Goal: Task Accomplishment & Management: Manage account settings

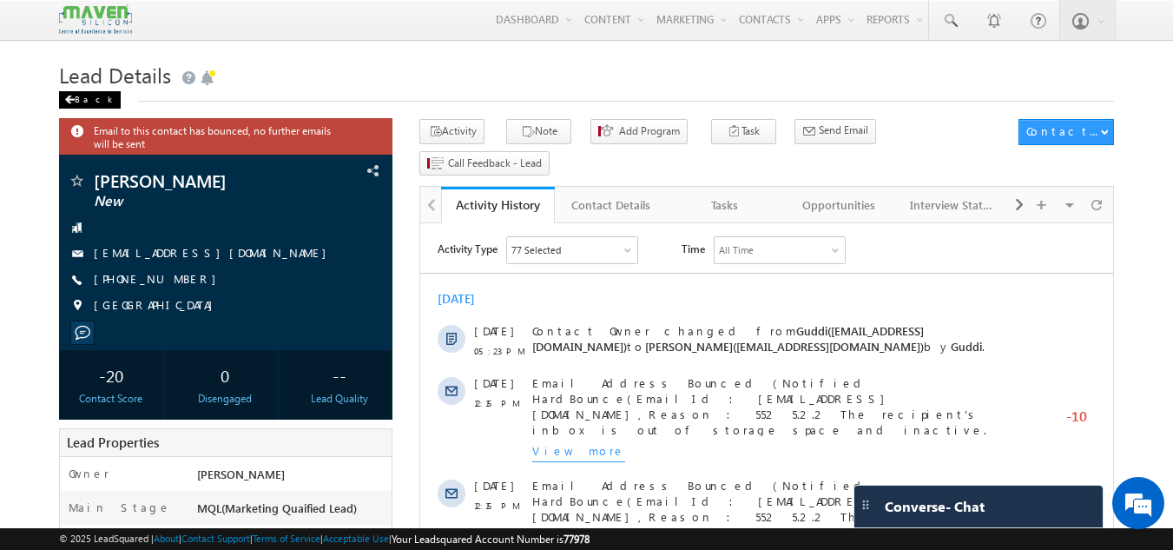
click at [78, 100] on div "Back" at bounding box center [90, 99] width 62 height 17
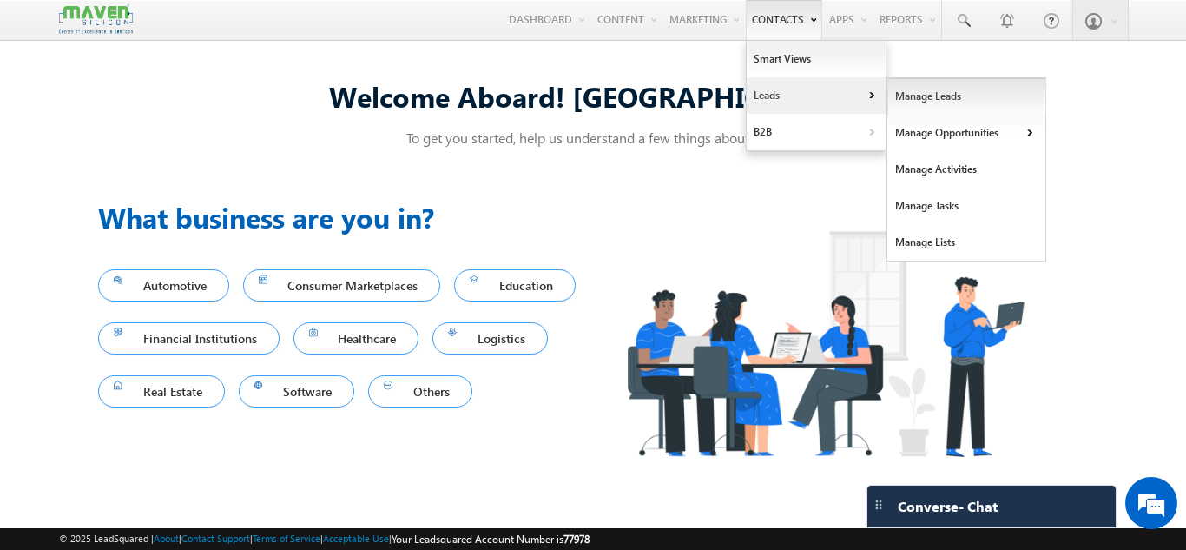
click at [899, 102] on link "Manage Leads" at bounding box center [966, 96] width 159 height 36
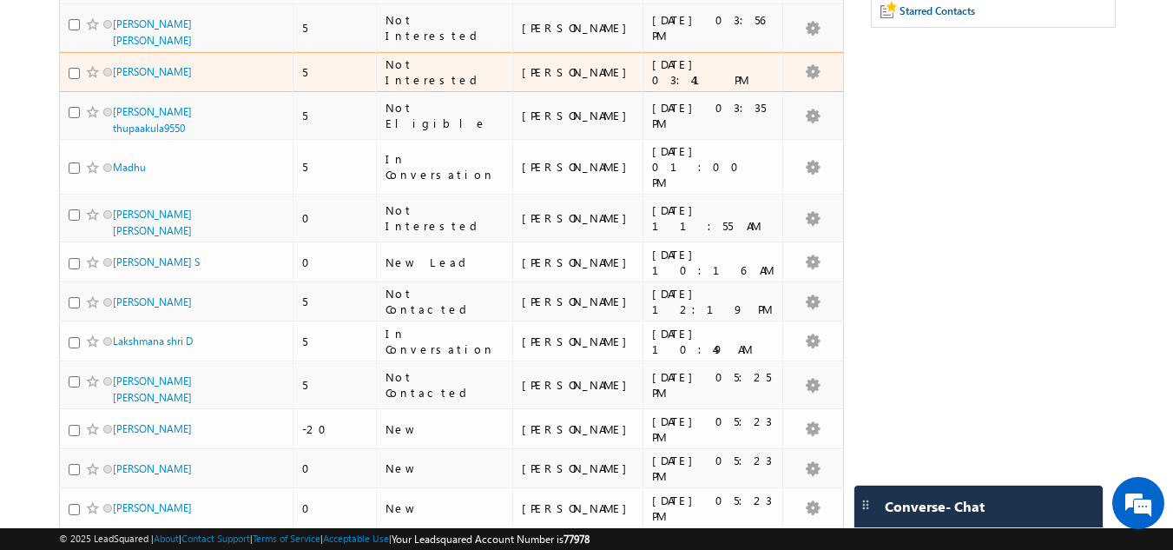
scroll to position [378, 0]
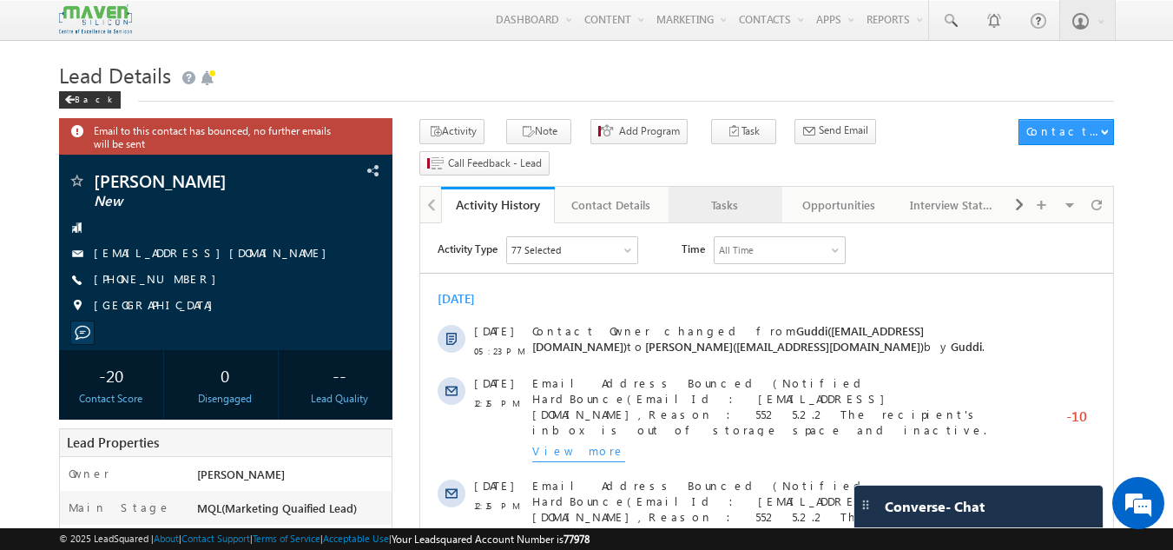
click at [728, 187] on link "Tasks" at bounding box center [726, 205] width 114 height 36
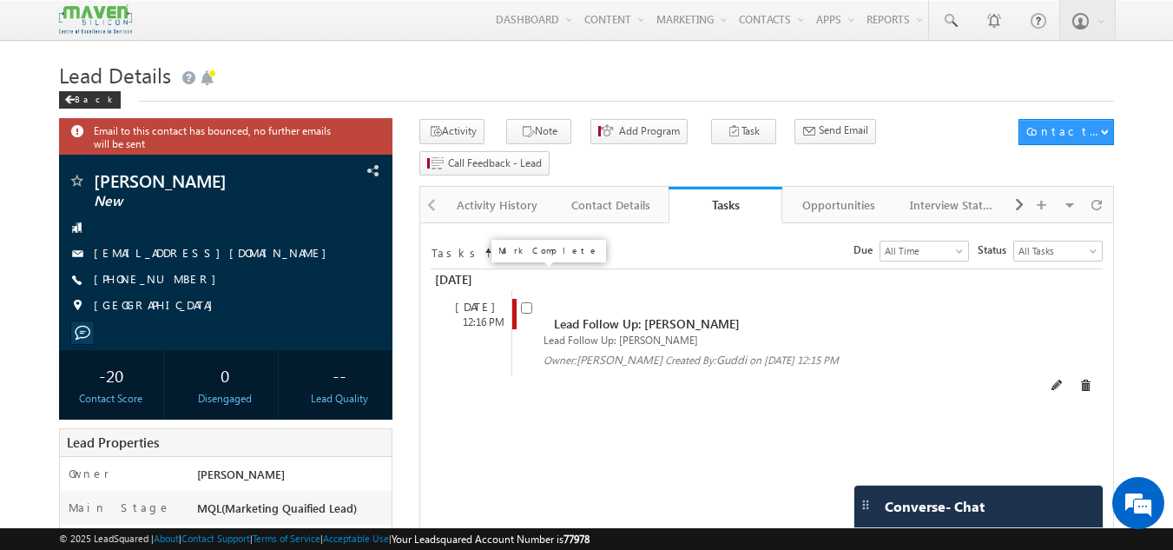
click at [529, 302] on input "checkbox" at bounding box center [526, 307] width 11 height 11
checkbox input "false"
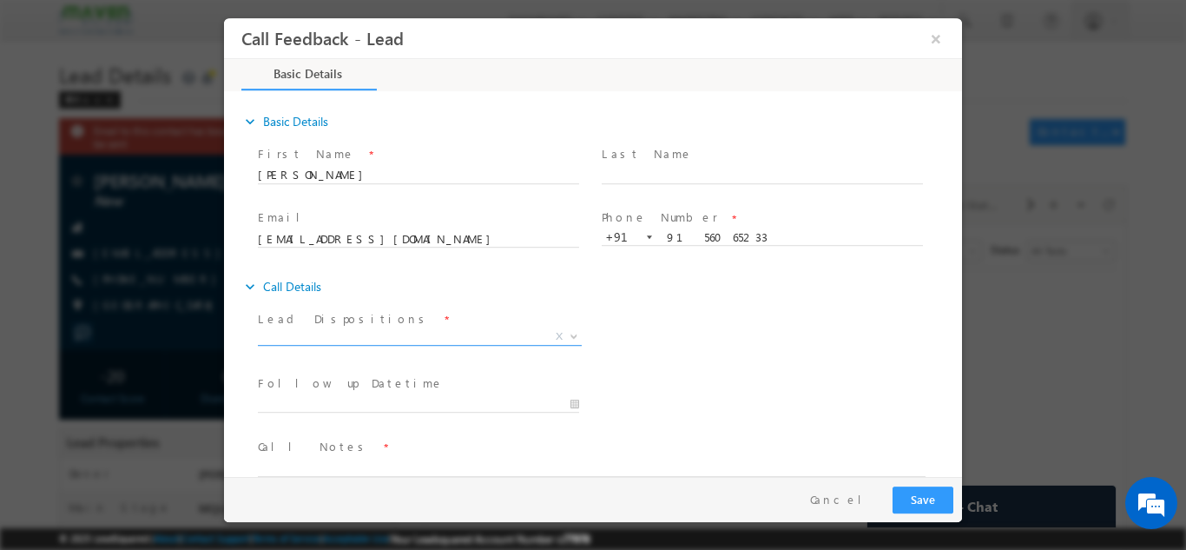
click at [340, 336] on span "X" at bounding box center [420, 335] width 324 height 17
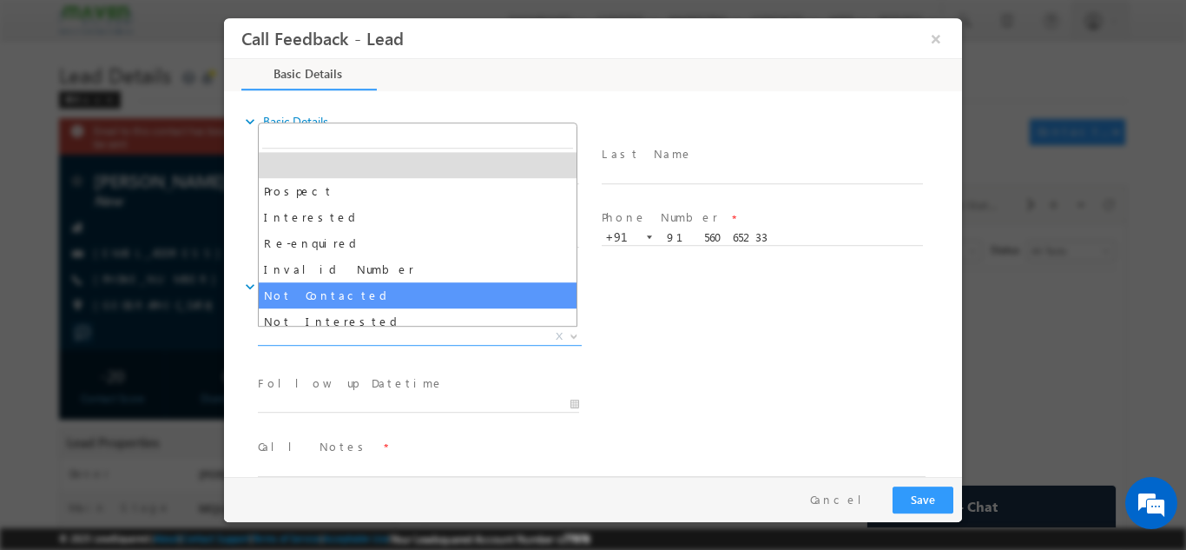
select select "Not Contacted"
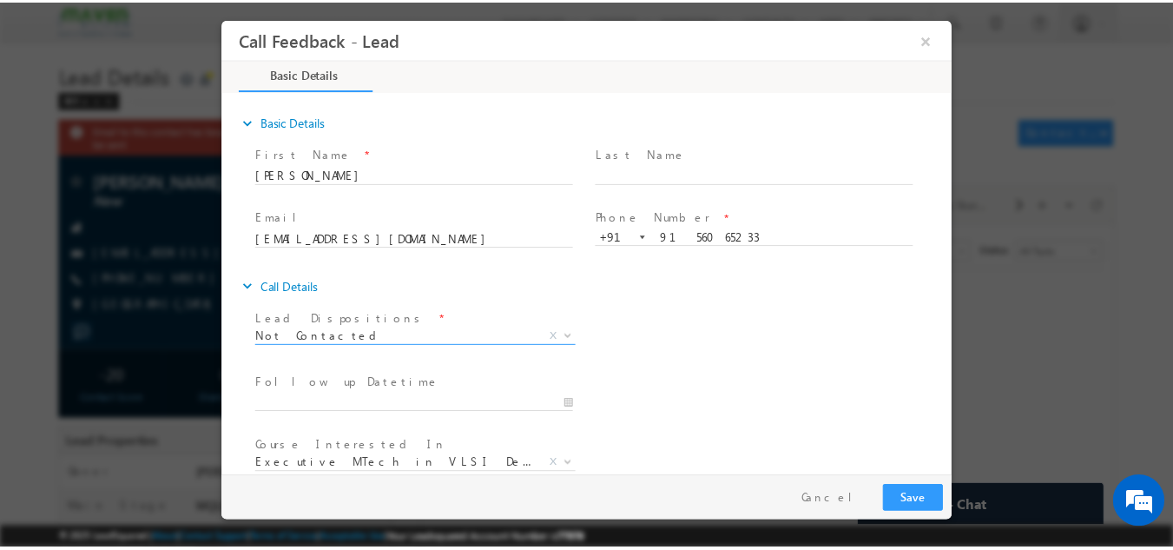
scroll to position [92, 0]
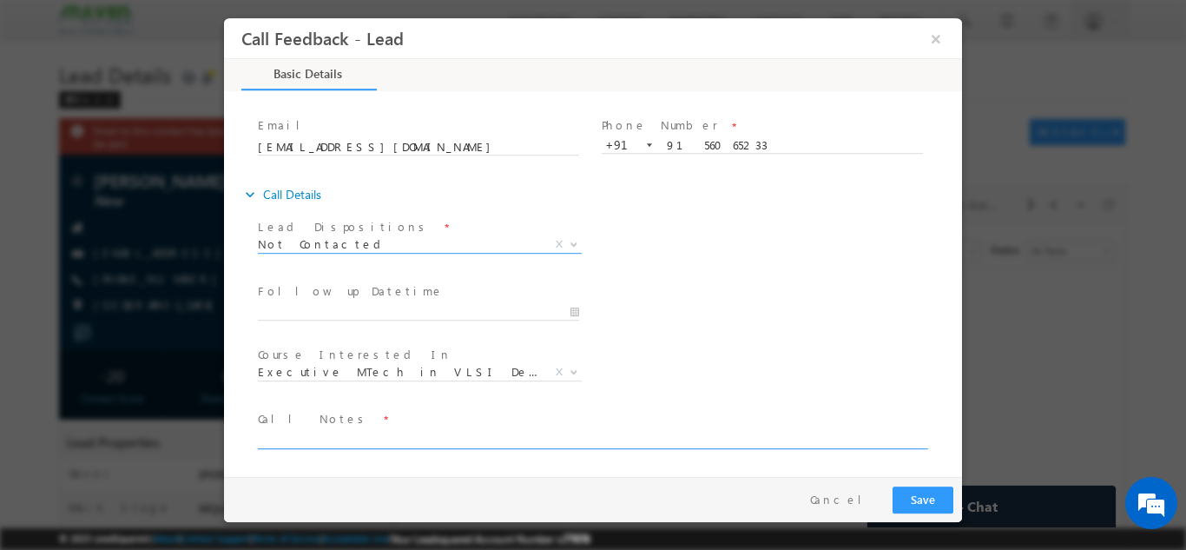
click at [346, 430] on textarea at bounding box center [592, 438] width 668 height 20
type textarea "DNP"
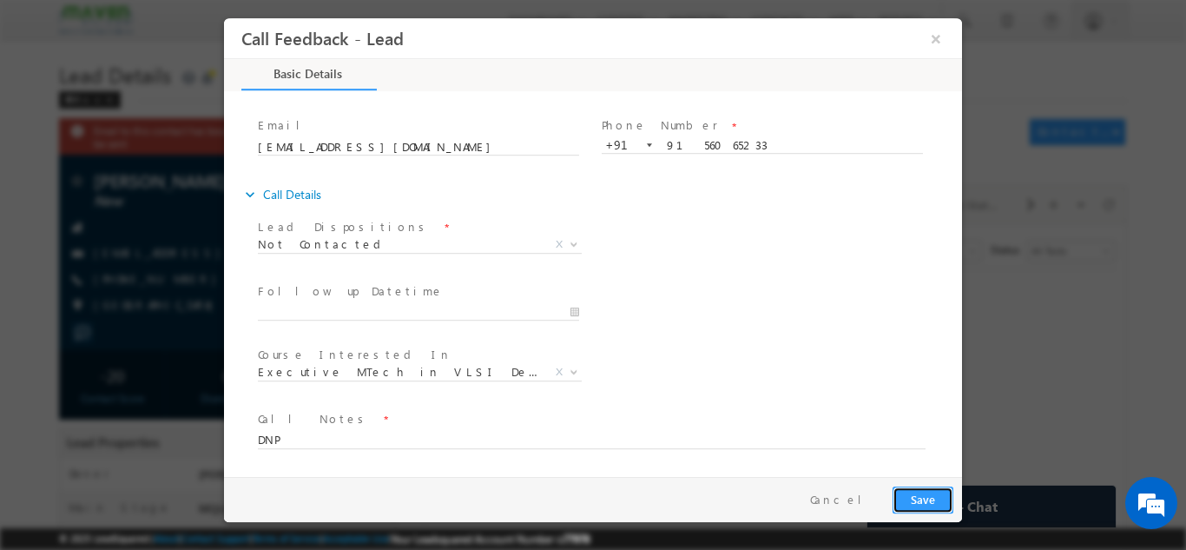
click at [927, 501] on button "Save" at bounding box center [923, 498] width 61 height 27
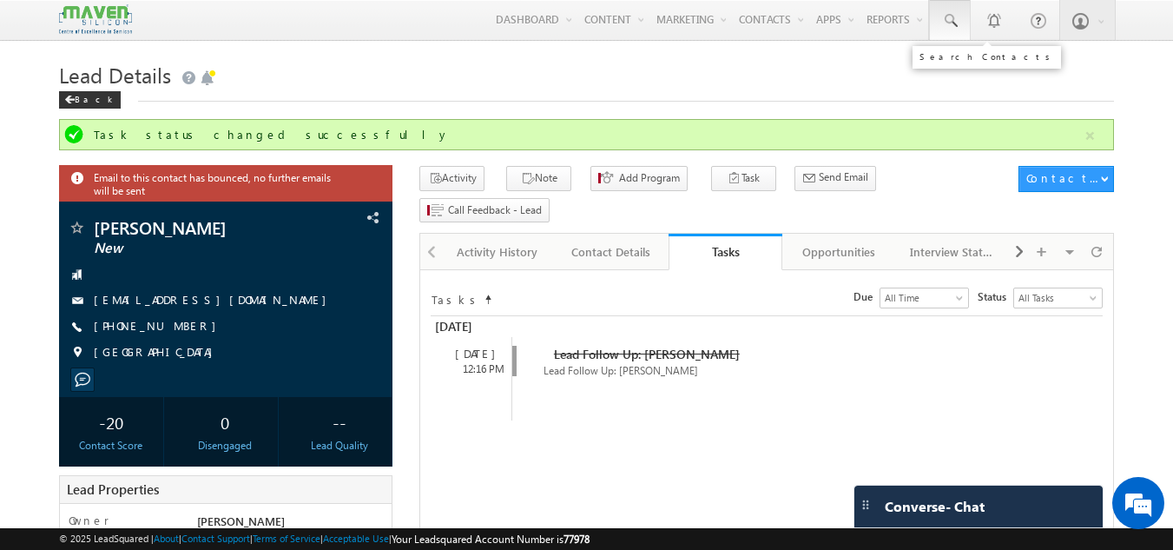
click at [955, 30] on link at bounding box center [950, 20] width 42 height 40
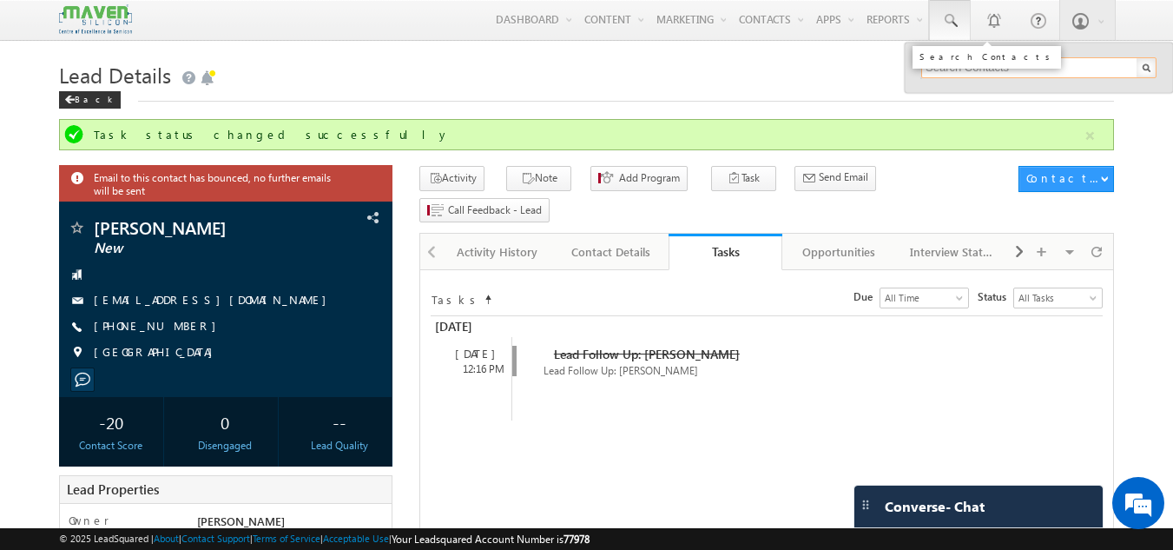
paste input "khatrifurkan33@gmail.com"
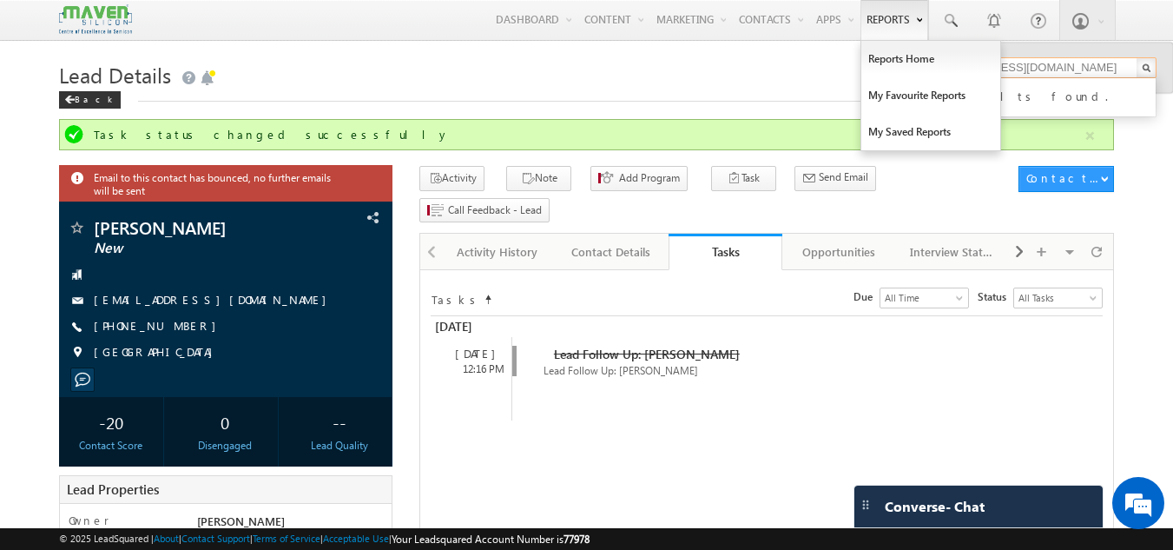
type input "khatrifurkan33@gmail.com"
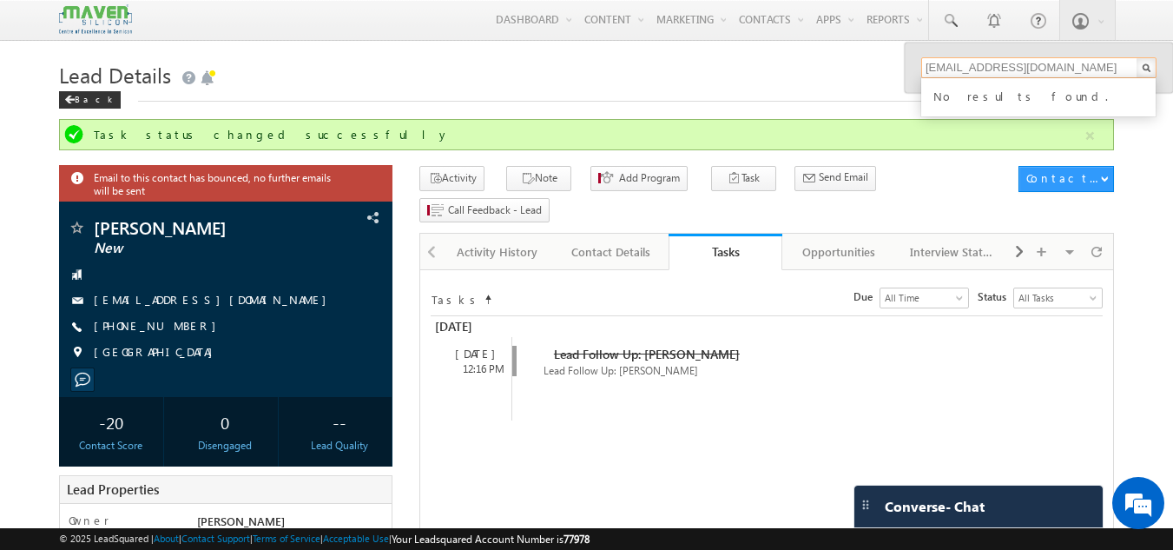
click at [1003, 61] on input "khatrifurkan33@gmail.com" at bounding box center [1038, 67] width 235 height 21
paste input "poonamkaur1108@gmail.com"
type input "poonamkaur1108@gmail.com"
